Goal: Check status: Check status

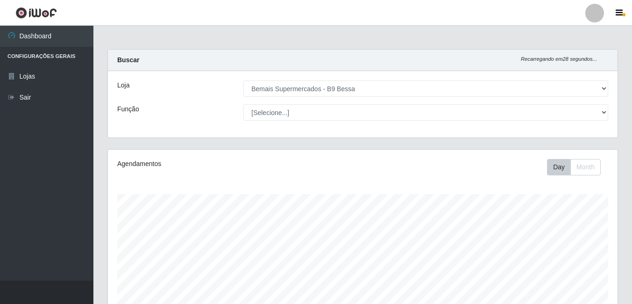
select select "410"
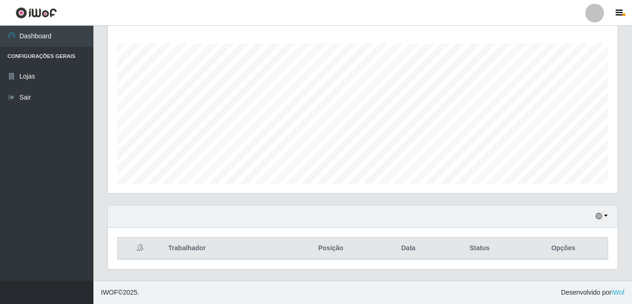
scroll to position [466904, 466589]
click at [606, 215] on button "button" at bounding box center [601, 216] width 13 height 11
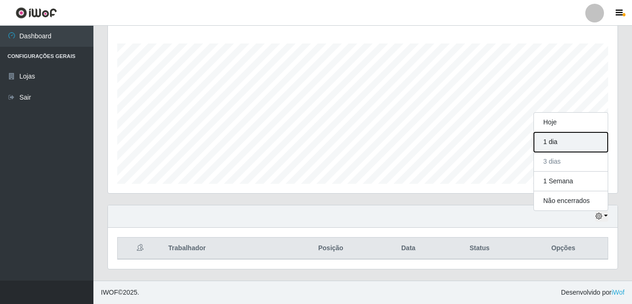
click at [542, 147] on button "1 dia" at bounding box center [571, 142] width 74 height 20
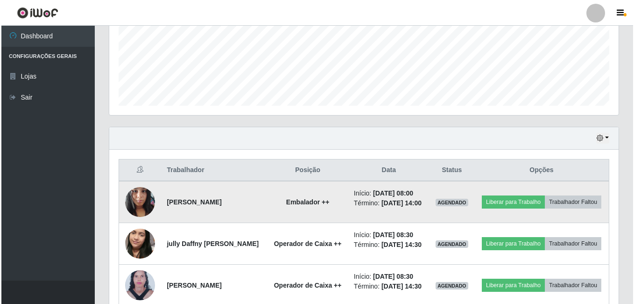
scroll to position [348, 0]
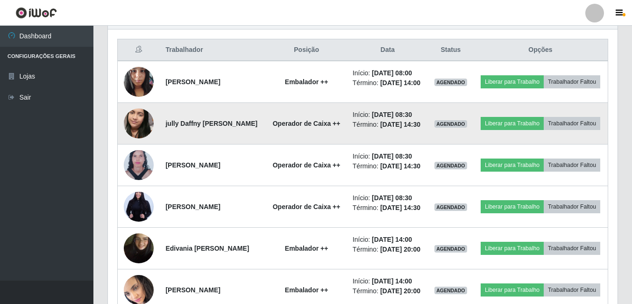
click at [139, 123] on img at bounding box center [139, 123] width 30 height 53
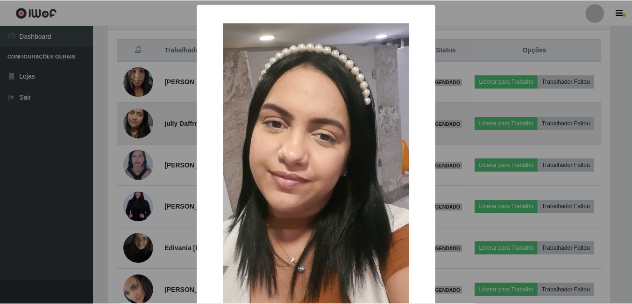
scroll to position [194, 505]
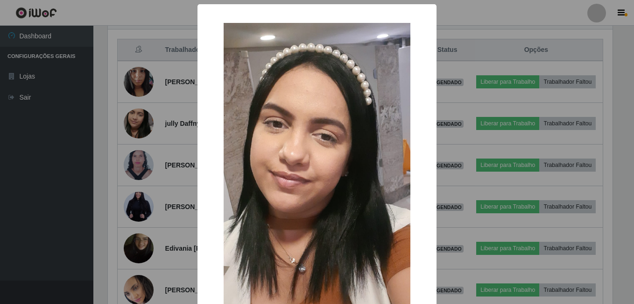
click at [139, 121] on div "× OK Cancel" at bounding box center [317, 152] width 634 height 304
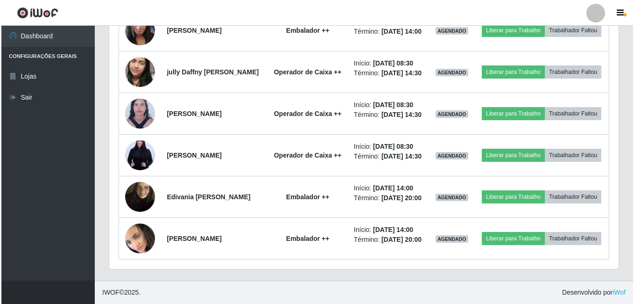
scroll to position [442, 0]
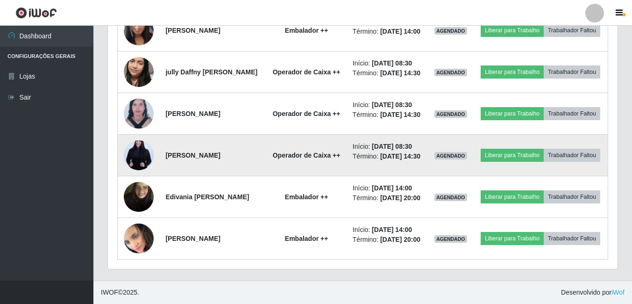
click at [135, 137] on img at bounding box center [139, 155] width 30 height 45
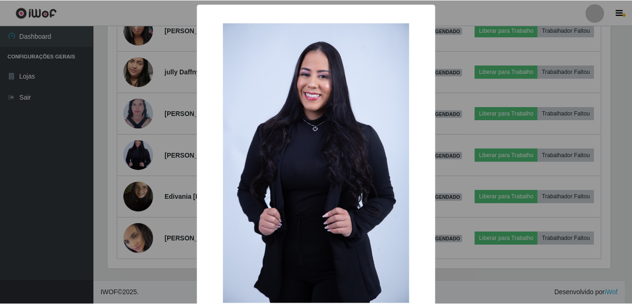
scroll to position [150, 0]
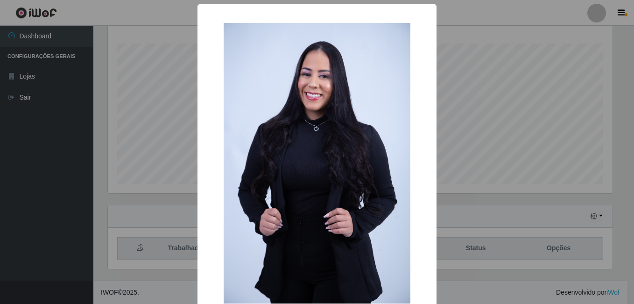
click at [473, 116] on div "× OK Cancel" at bounding box center [317, 152] width 634 height 304
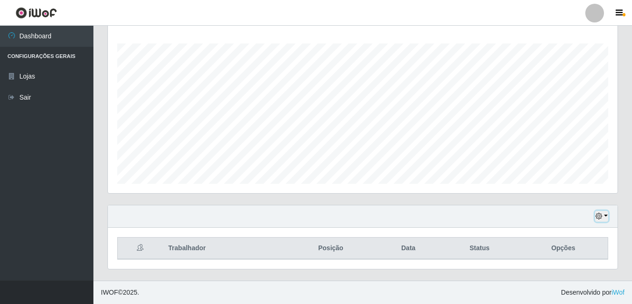
click at [600, 214] on icon "button" at bounding box center [599, 216] width 7 height 7
click at [526, 223] on div "Hoje 1 dia 3 dias 1 Semana Não encerrados" at bounding box center [363, 216] width 510 height 22
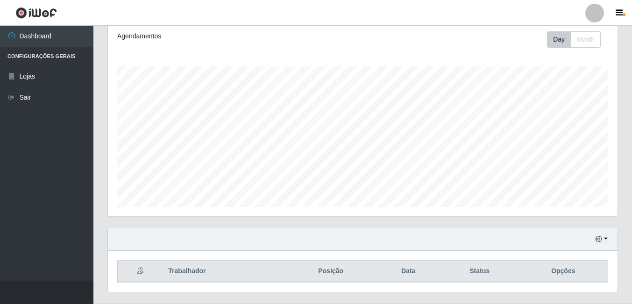
scroll to position [150, 0]
